Goal: Information Seeking & Learning: Learn about a topic

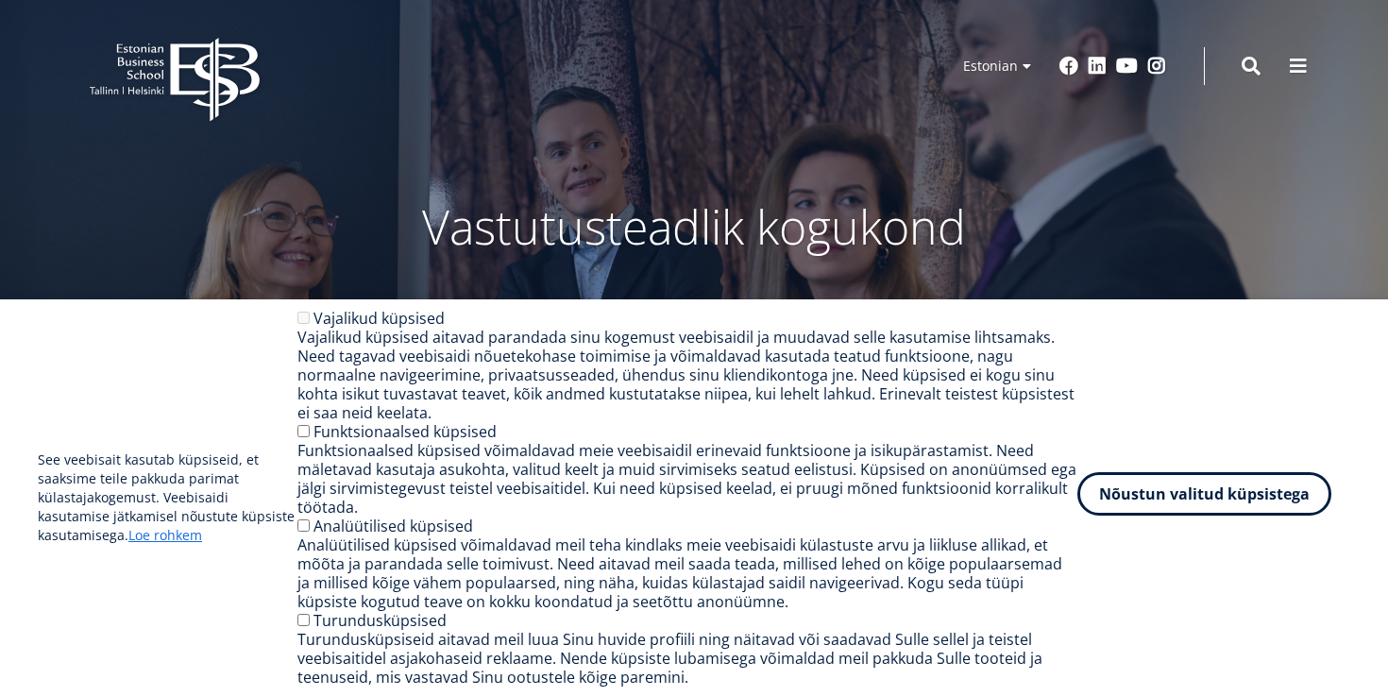
click at [1099, 501] on button "Nõustun valitud küpsistega" at bounding box center [1204, 493] width 254 height 43
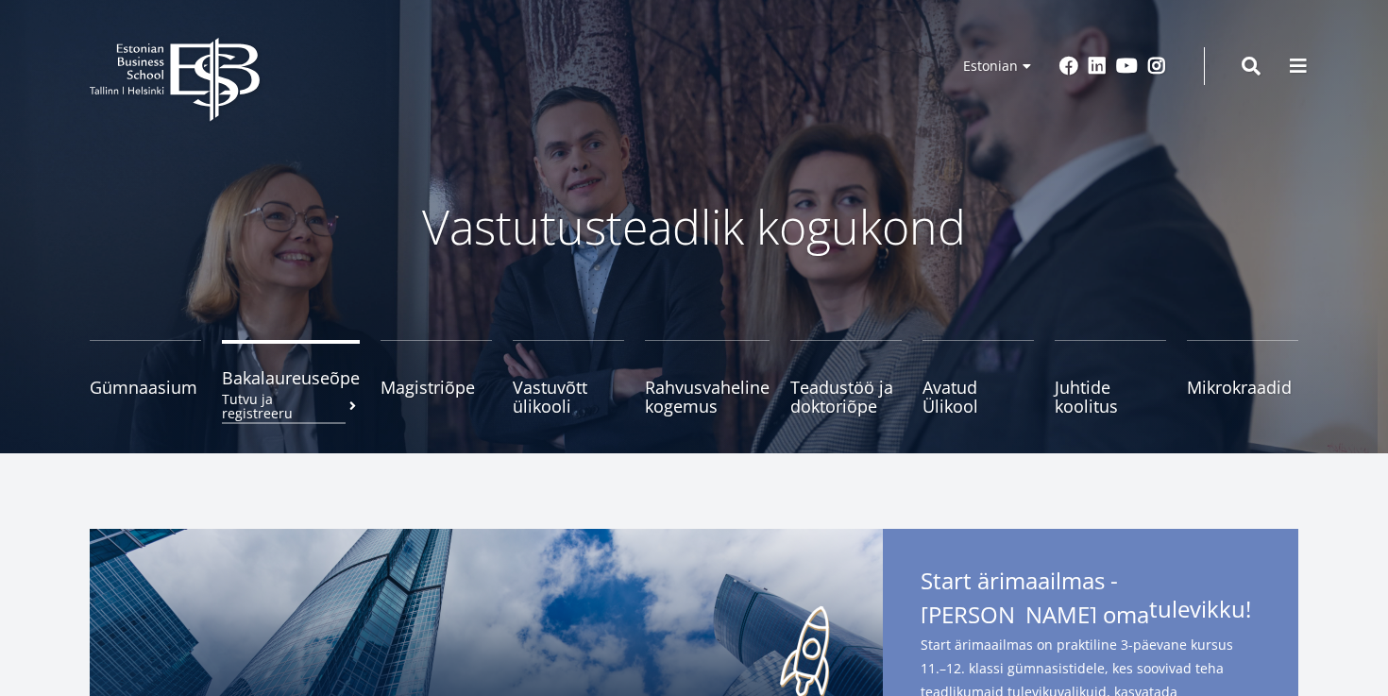
click at [314, 372] on span "Bakalaureuseõpe Tutvu ja registreeru" at bounding box center [291, 377] width 138 height 19
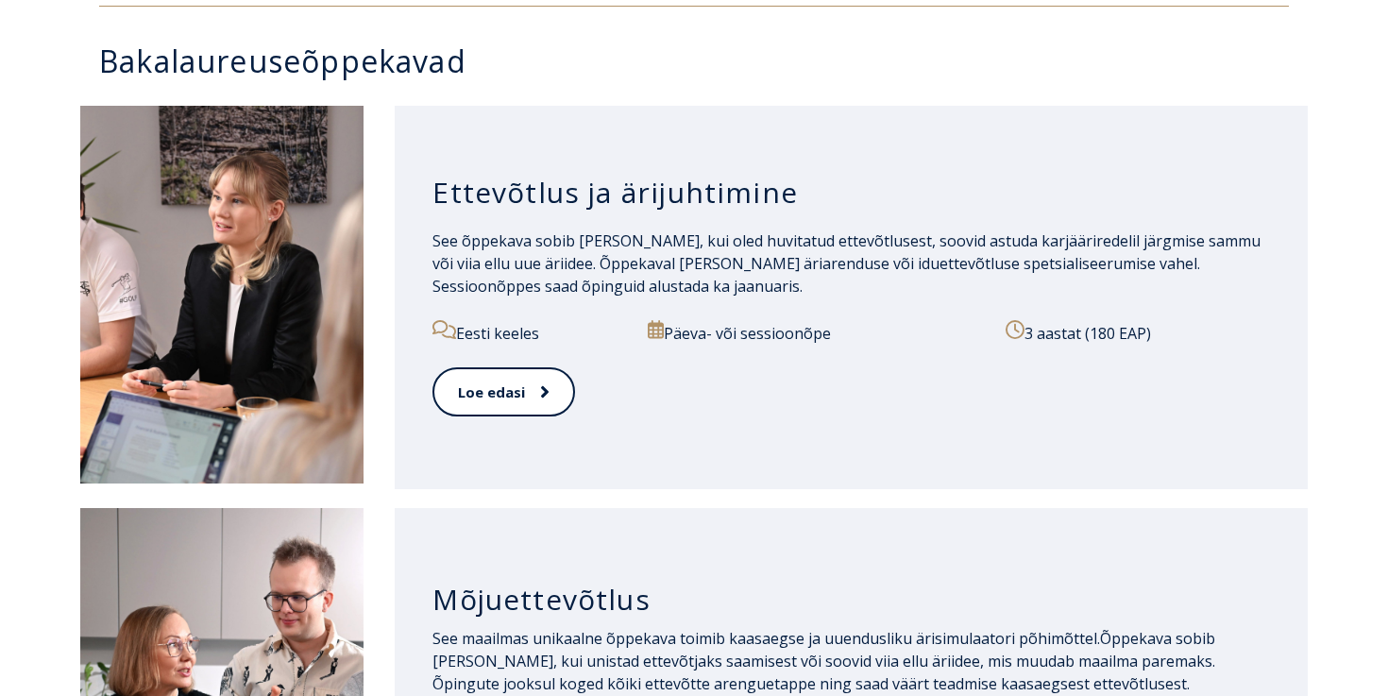
scroll to position [938, 0]
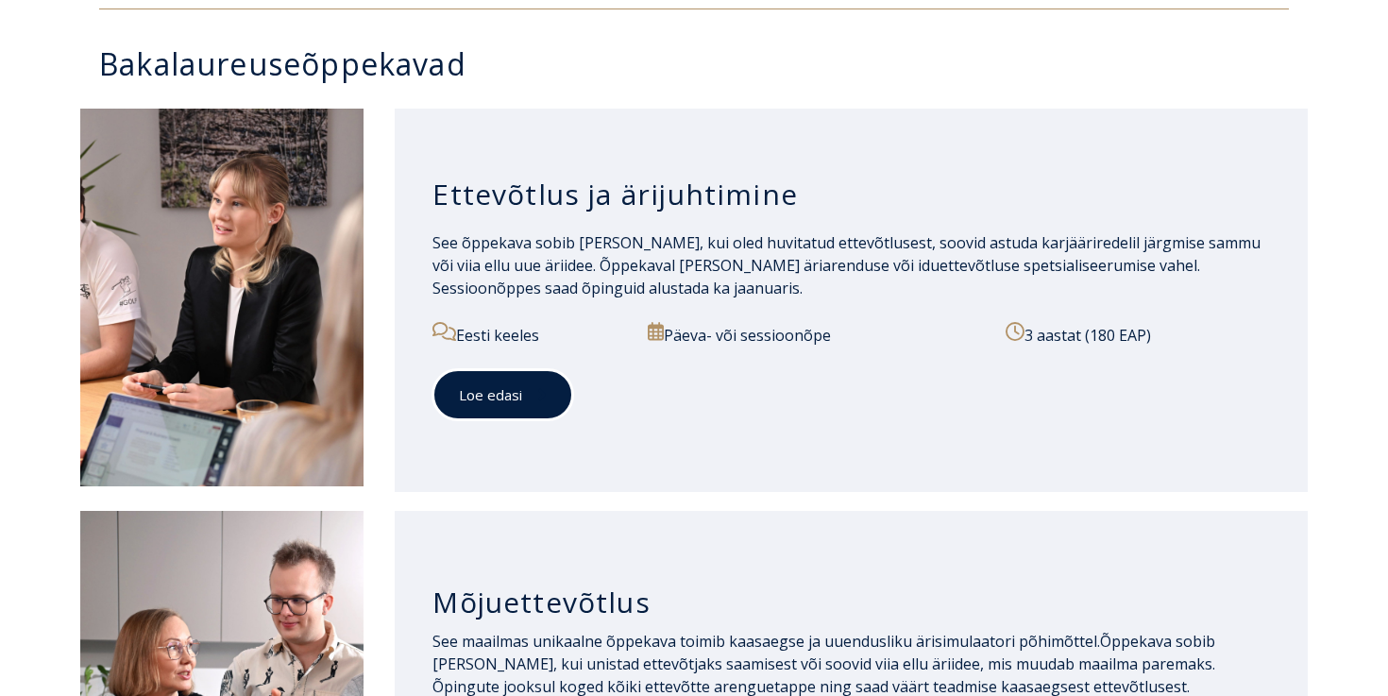
click at [503, 409] on link "Loe edasi" at bounding box center [502, 395] width 141 height 52
